Goal: Use online tool/utility: Utilize a website feature to perform a specific function

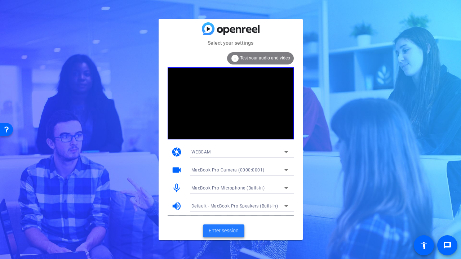
click at [217, 233] on span "Enter session" at bounding box center [224, 231] width 30 height 8
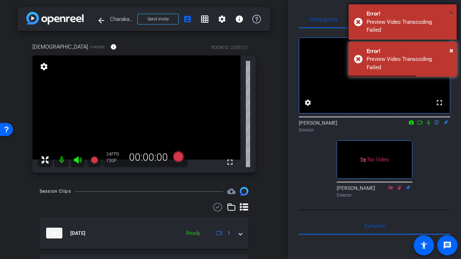
click at [451, 12] on span "×" at bounding box center [451, 13] width 4 height 9
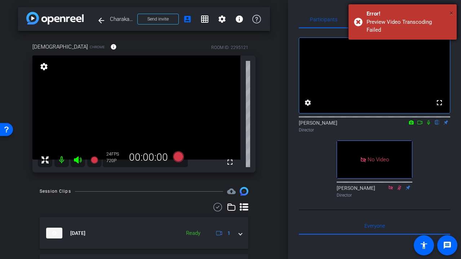
click at [451, 12] on span "×" at bounding box center [451, 13] width 4 height 9
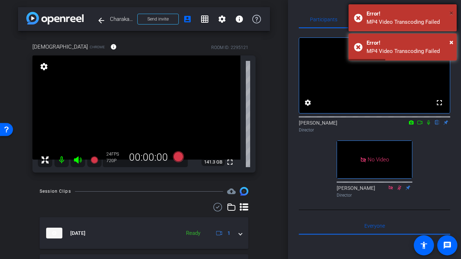
click at [451, 13] on span "×" at bounding box center [451, 13] width 4 height 9
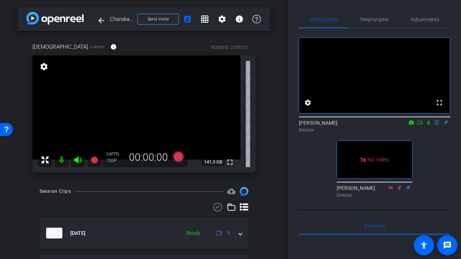
click at [421, 125] on icon at bounding box center [420, 122] width 6 height 5
click at [438, 125] on icon at bounding box center [437, 122] width 6 height 5
click at [178, 156] on icon at bounding box center [178, 156] width 11 height 11
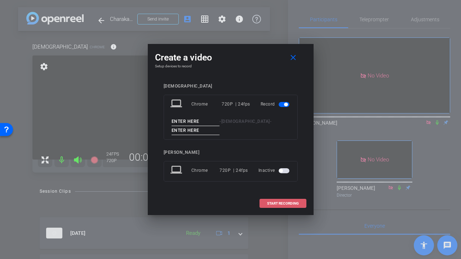
click at [288, 204] on span "START RECORDING" at bounding box center [283, 204] width 32 height 4
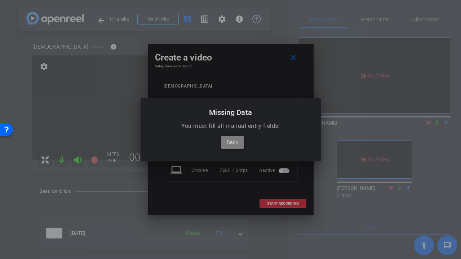
click at [238, 142] on span at bounding box center [232, 142] width 23 height 17
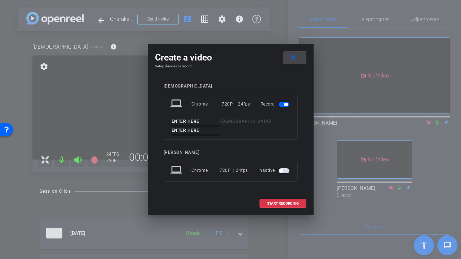
click at [292, 60] on mat-icon "close" at bounding box center [293, 57] width 9 height 9
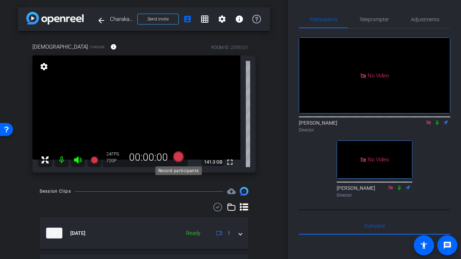
click at [180, 159] on icon at bounding box center [178, 156] width 11 height 11
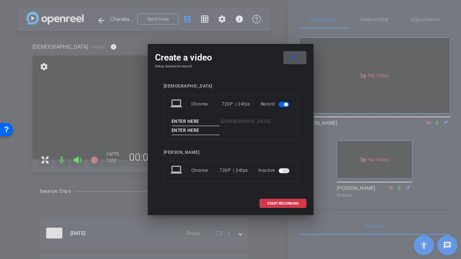
click at [296, 56] on mat-icon "close" at bounding box center [293, 57] width 9 height 9
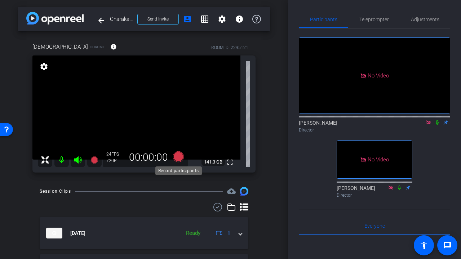
click at [178, 159] on icon at bounding box center [178, 156] width 11 height 11
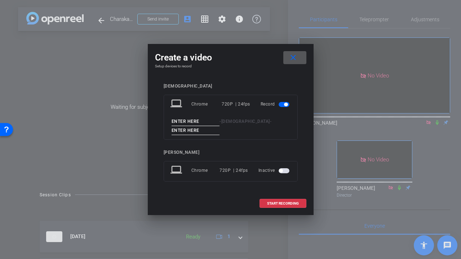
click at [191, 124] on input at bounding box center [196, 121] width 48 height 9
click at [294, 60] on mat-icon "close" at bounding box center [293, 57] width 9 height 9
